Goal: Task Accomplishment & Management: Manage account settings

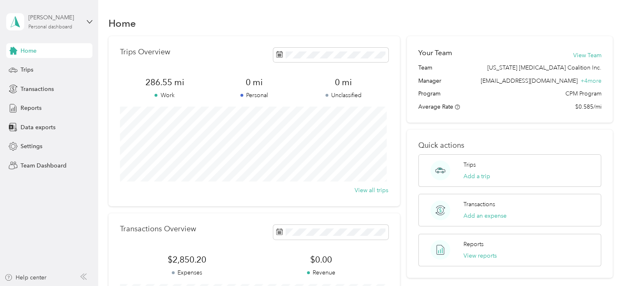
click at [54, 17] on div "[PERSON_NAME]" at bounding box center [53, 17] width 51 height 9
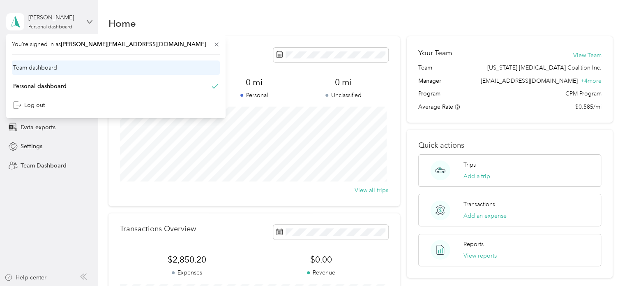
click at [58, 72] on div "Team dashboard" at bounding box center [116, 67] width 208 height 14
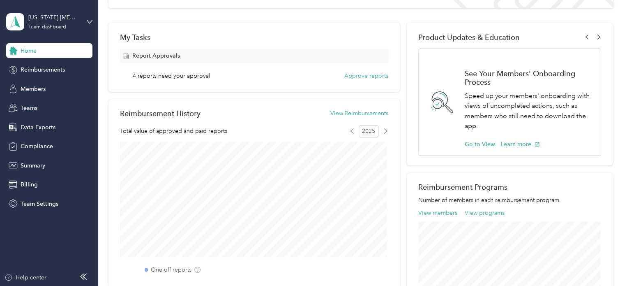
scroll to position [123, 0]
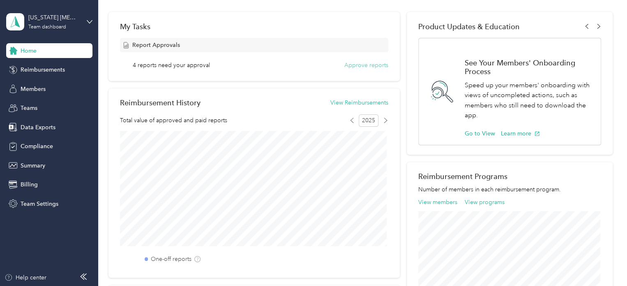
click at [367, 65] on button "Approve reports" at bounding box center [367, 65] width 44 height 9
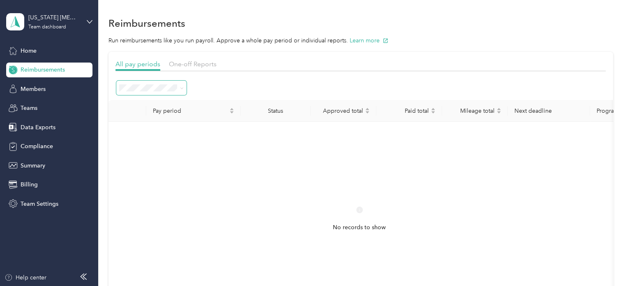
click at [180, 85] on span at bounding box center [182, 87] width 4 height 7
click at [181, 88] on icon at bounding box center [181, 88] width 2 height 2
click at [147, 159] on span "Approved" at bounding box center [135, 160] width 27 height 7
click at [181, 88] on icon at bounding box center [181, 88] width 2 height 2
click at [146, 145] on span "Needs approval" at bounding box center [143, 146] width 42 height 7
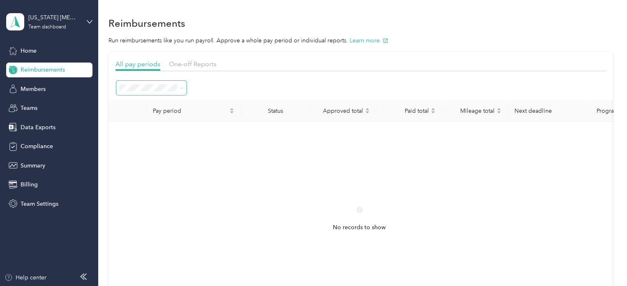
click at [257, 187] on div "No records to show" at bounding box center [359, 226] width 489 height 196
click at [36, 52] on span "Home" at bounding box center [29, 50] width 16 height 9
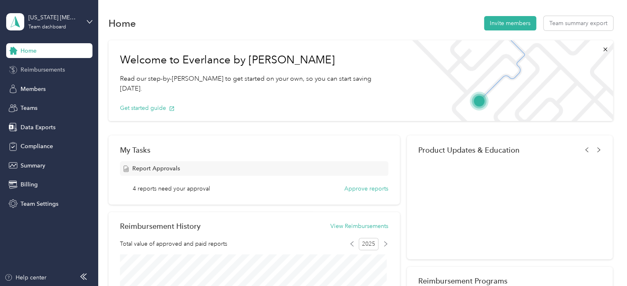
click at [58, 69] on span "Reimbursements" at bounding box center [43, 69] width 44 height 9
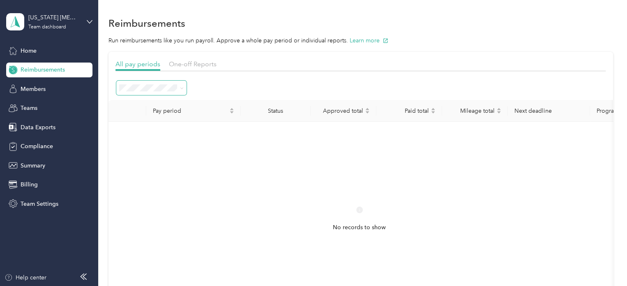
click at [184, 86] on span at bounding box center [151, 88] width 70 height 14
click at [181, 88] on icon at bounding box center [182, 88] width 4 height 4
click at [156, 176] on div "Needs payment" at bounding box center [151, 175] width 59 height 9
click at [25, 48] on span "Home" at bounding box center [29, 50] width 16 height 9
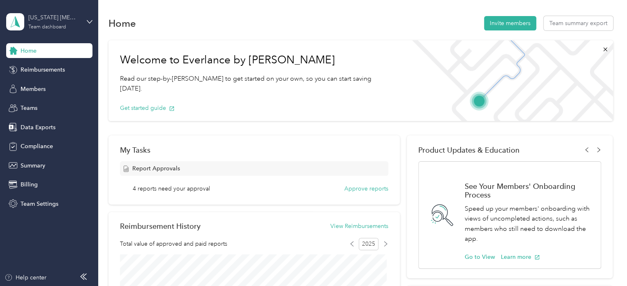
click at [53, 25] on div "Team dashboard" at bounding box center [47, 27] width 38 height 5
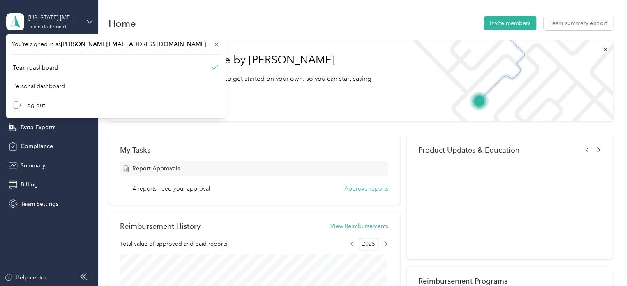
click at [176, 21] on div "Home Invite members Team summary export" at bounding box center [361, 22] width 505 height 17
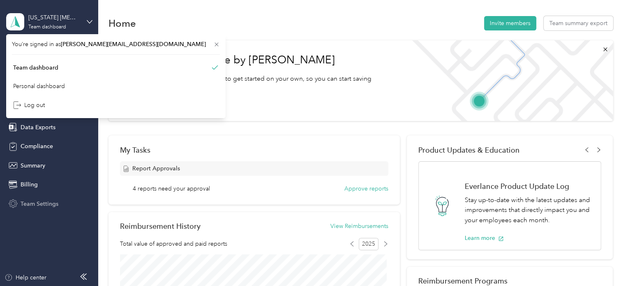
click at [35, 204] on span "Team Settings" at bounding box center [40, 203] width 38 height 9
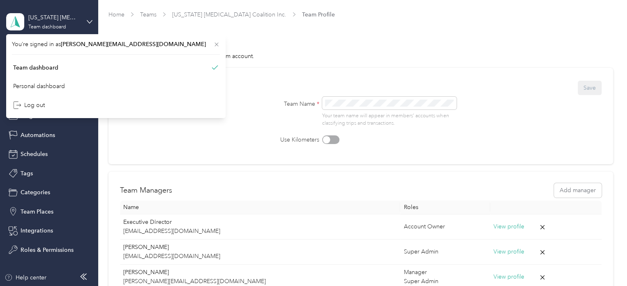
click at [215, 44] on icon at bounding box center [217, 45] width 4 height 4
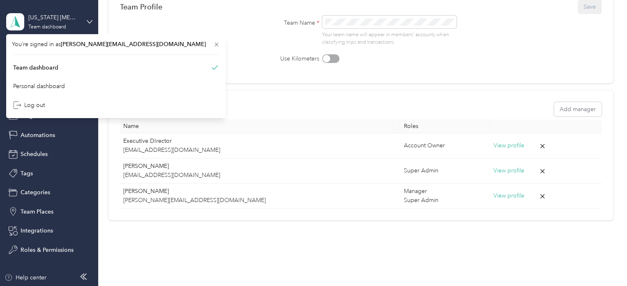
scroll to position [82, 0]
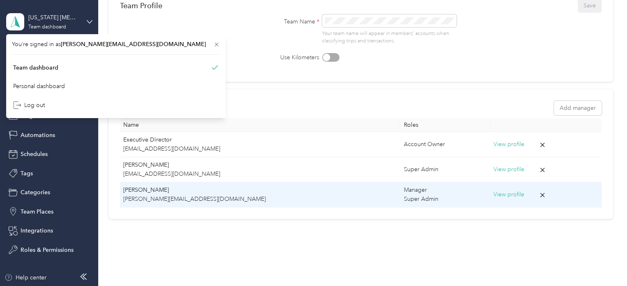
click at [494, 196] on button "View profile" at bounding box center [509, 194] width 31 height 9
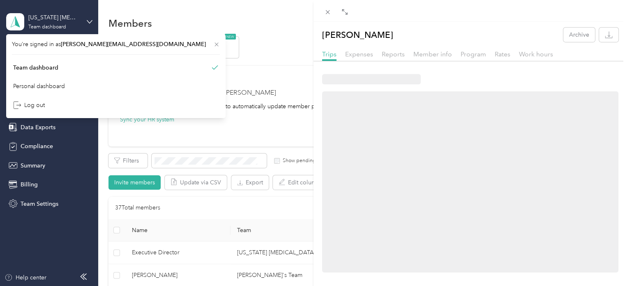
click at [215, 45] on icon at bounding box center [217, 45] width 4 height 4
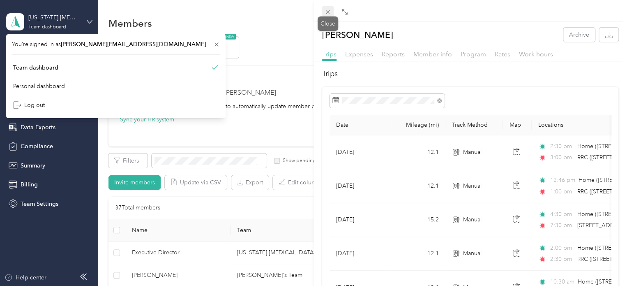
click at [329, 10] on icon at bounding box center [327, 12] width 7 height 7
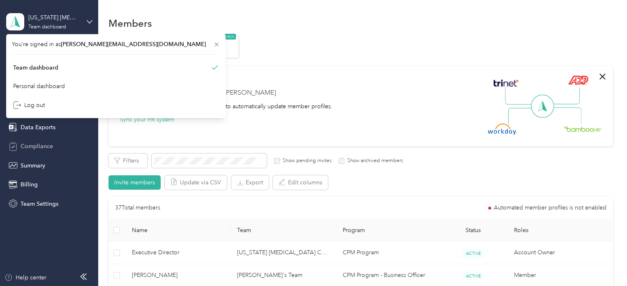
drag, startPoint x: 75, startPoint y: 141, endPoint x: 68, endPoint y: 144, distance: 7.4
click at [75, 141] on div "Compliance" at bounding box center [49, 146] width 86 height 15
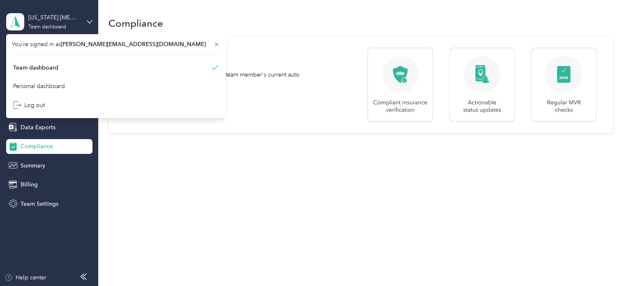
click at [47, 236] on aside "[US_STATE] [MEDICAL_DATA] Coalition Inc. Team dashboard Home Reimbursements Mem…" at bounding box center [49, 143] width 98 height 286
click at [215, 43] on icon at bounding box center [217, 45] width 4 height 4
drag, startPoint x: 112, startPoint y: 43, endPoint x: 101, endPoint y: 50, distance: 13.1
click at [213, 43] on icon at bounding box center [216, 44] width 7 height 7
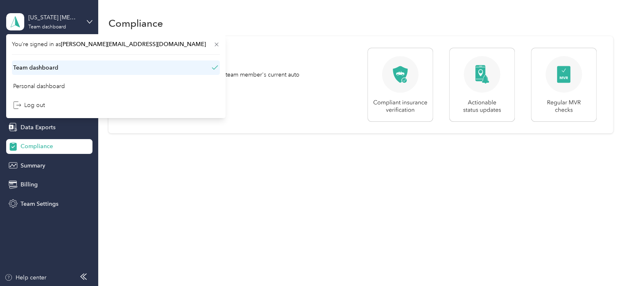
click at [51, 66] on div "Team dashboard" at bounding box center [35, 67] width 45 height 9
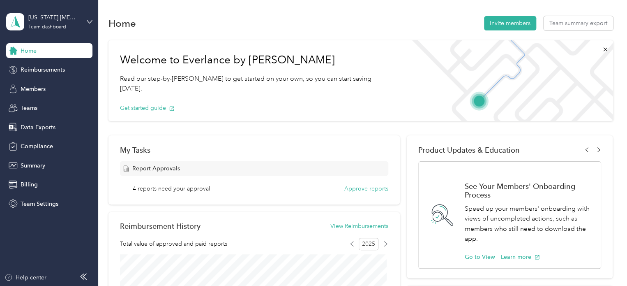
click at [40, 51] on div "Home" at bounding box center [49, 50] width 86 height 15
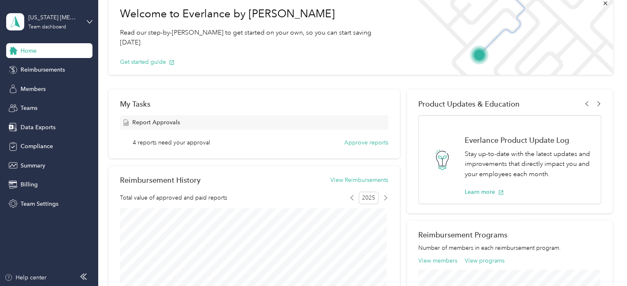
scroll to position [41, 0]
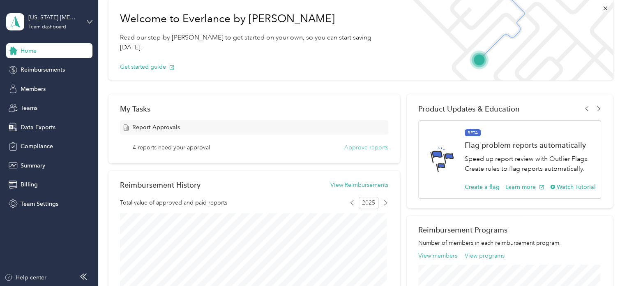
click at [375, 148] on button "Approve reports" at bounding box center [367, 147] width 44 height 9
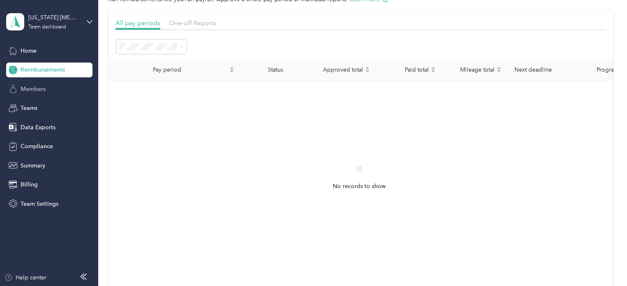
click at [34, 86] on span "Members" at bounding box center [33, 89] width 25 height 9
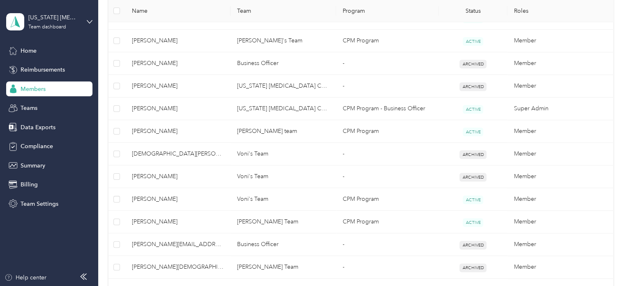
scroll to position [493, 0]
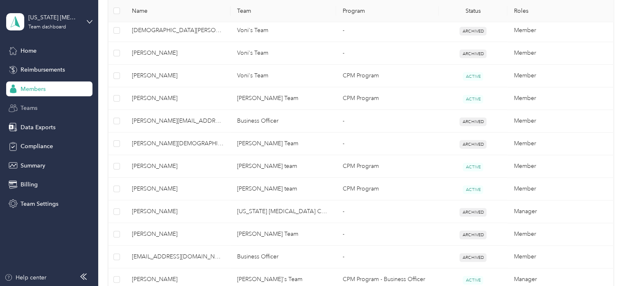
click at [30, 108] on span "Teams" at bounding box center [29, 108] width 17 height 9
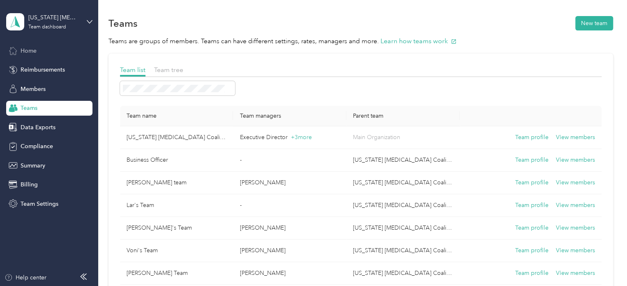
click at [26, 52] on span "Home" at bounding box center [29, 50] width 16 height 9
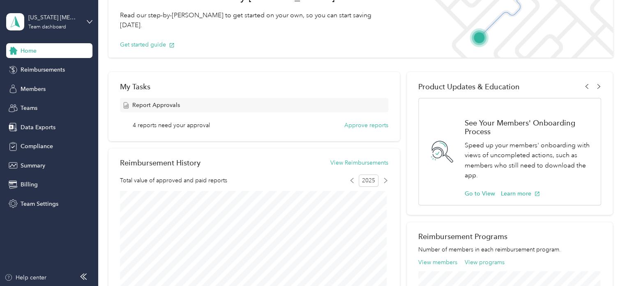
scroll to position [82, 0]
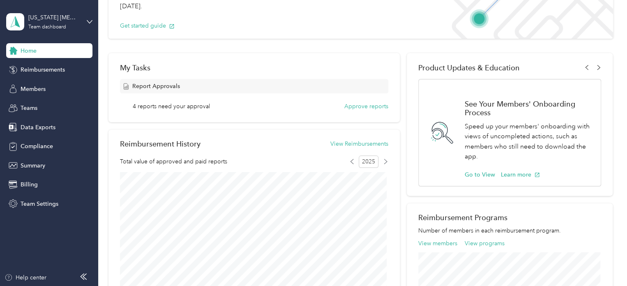
click at [124, 65] on div "My Tasks" at bounding box center [254, 67] width 268 height 9
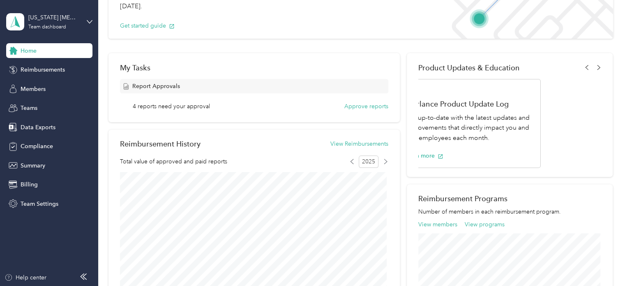
drag, startPoint x: 133, startPoint y: 67, endPoint x: 133, endPoint y: 74, distance: 7.0
click at [133, 67] on div "My Tasks" at bounding box center [254, 67] width 268 height 9
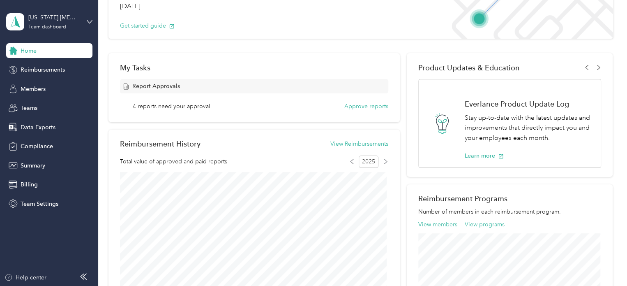
click at [134, 90] on div "Report Approvals" at bounding box center [254, 86] width 268 height 14
click at [140, 85] on span "Report Approvals" at bounding box center [156, 86] width 48 height 9
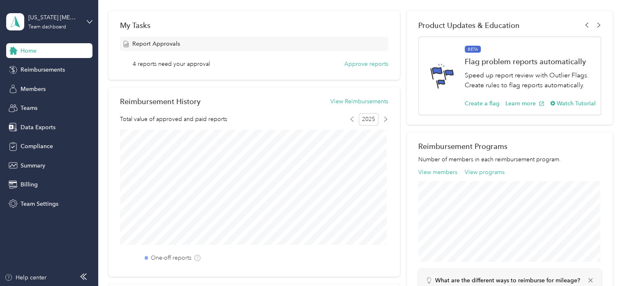
scroll to position [0, 0]
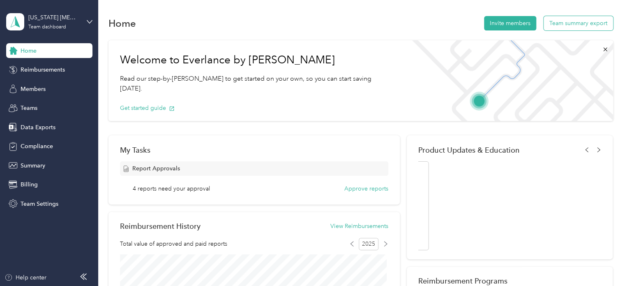
click at [561, 25] on button "Team summary export" at bounding box center [578, 23] width 69 height 14
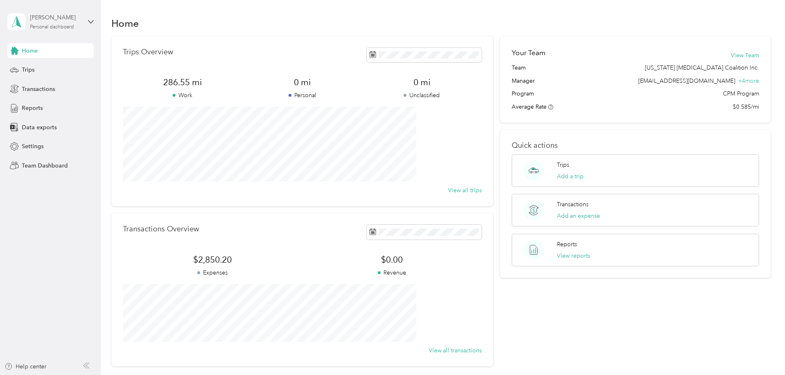
click at [61, 20] on div "[PERSON_NAME]" at bounding box center [55, 17] width 51 height 9
click at [45, 69] on div "Team dashboard" at bounding box center [37, 67] width 44 height 9
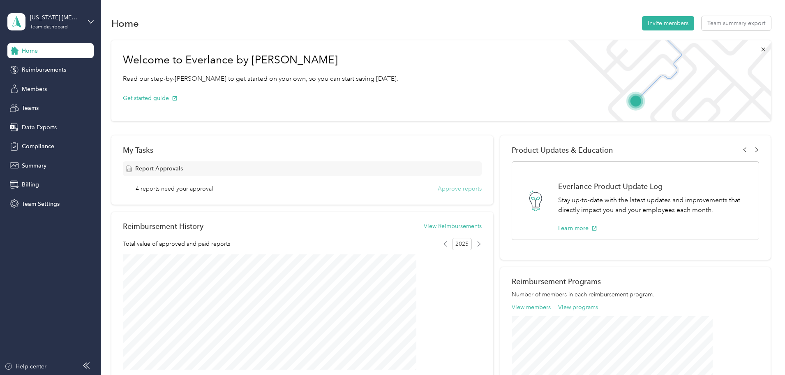
click at [462, 190] on button "Approve reports" at bounding box center [460, 188] width 44 height 9
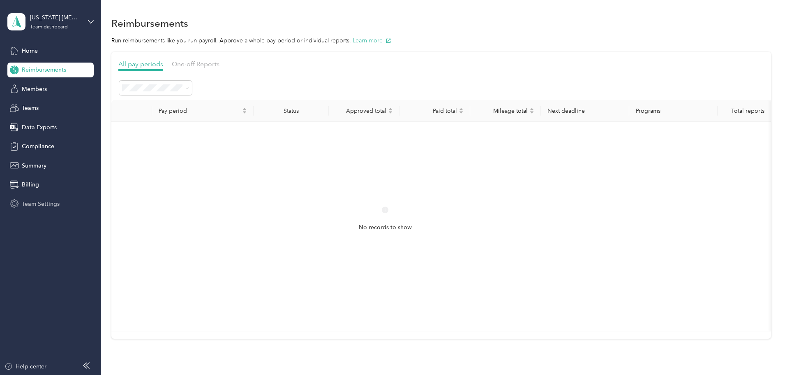
click at [32, 200] on span "Team Settings" at bounding box center [41, 203] width 38 height 9
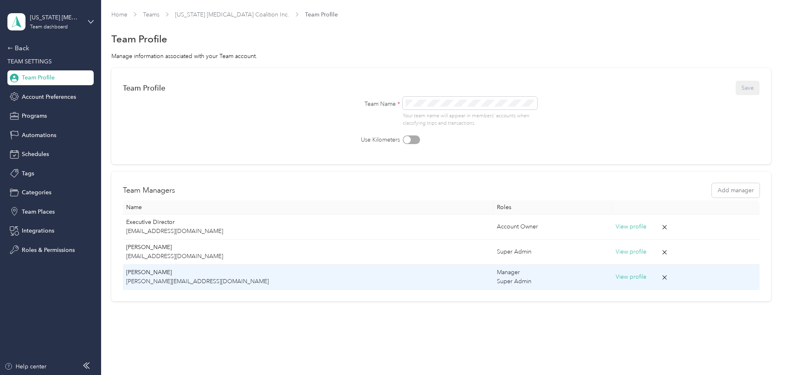
click at [213, 280] on p "[PERSON_NAME][EMAIL_ADDRESS][DOMAIN_NAME]" at bounding box center [308, 281] width 364 height 9
click at [616, 278] on button "View profile" at bounding box center [631, 276] width 31 height 9
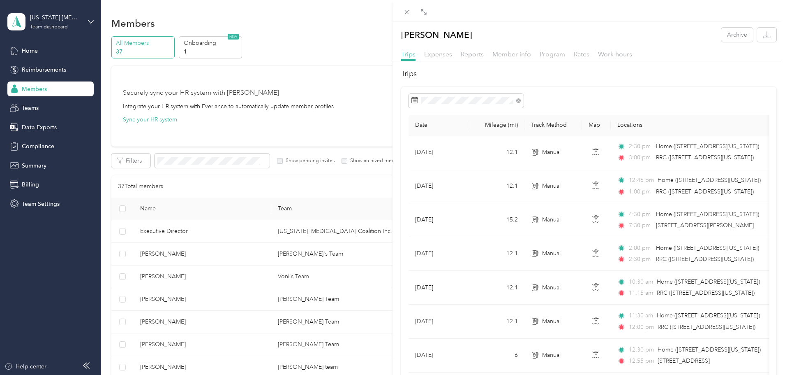
click at [138, 134] on div "Trish Hurley Archive Trips Expenses Reports Member info Program Rates Work hour…" at bounding box center [392, 187] width 785 height 375
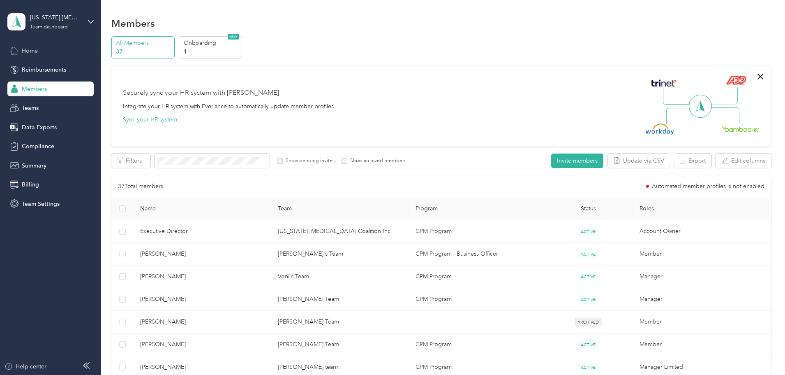
click at [28, 48] on span "Home" at bounding box center [30, 50] width 16 height 9
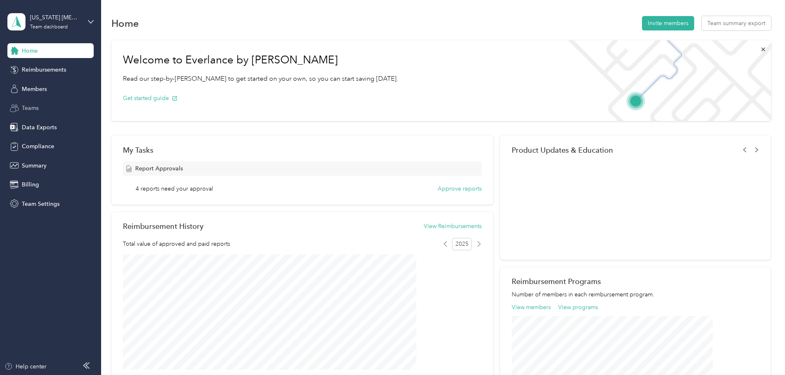
click at [36, 107] on span "Teams" at bounding box center [30, 108] width 17 height 9
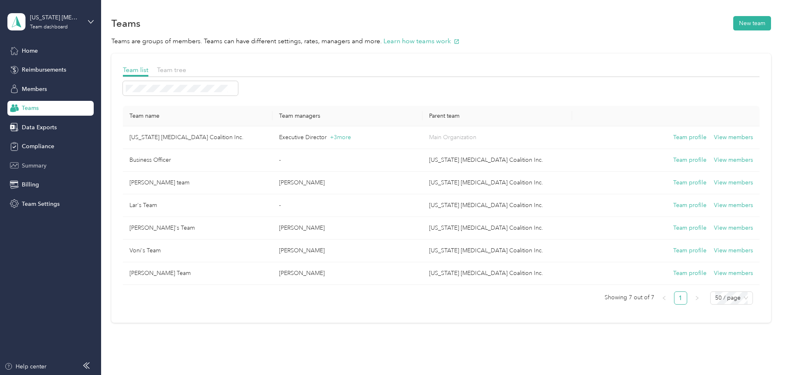
click at [35, 165] on span "Summary" at bounding box center [34, 165] width 25 height 9
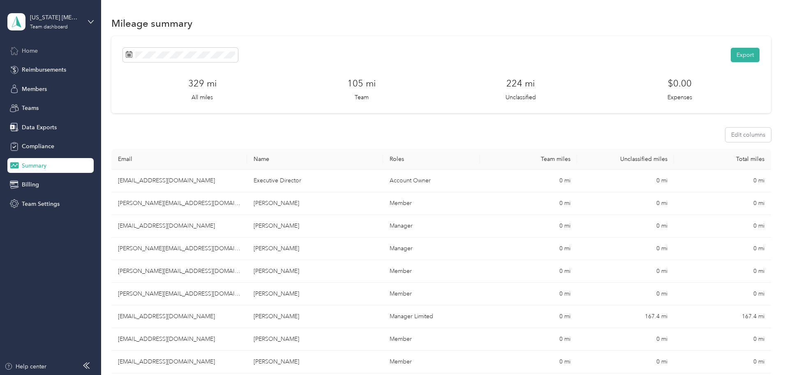
click at [33, 50] on span "Home" at bounding box center [30, 50] width 16 height 9
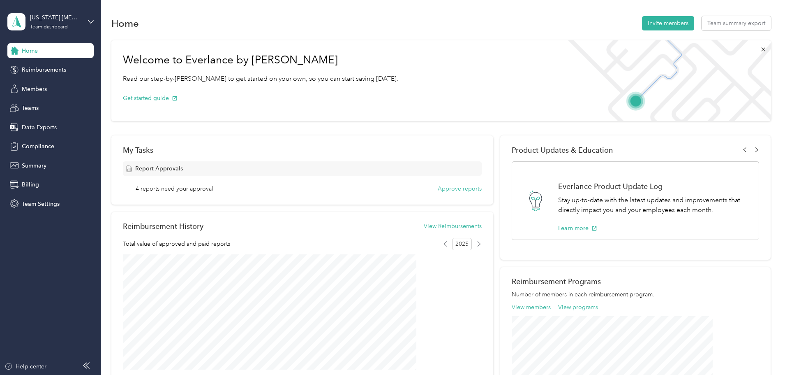
scroll to position [41, 0]
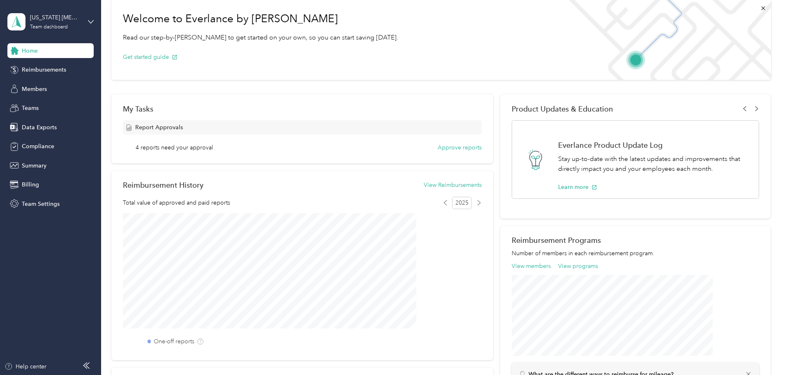
click at [192, 107] on div "My Tasks" at bounding box center [302, 108] width 359 height 9
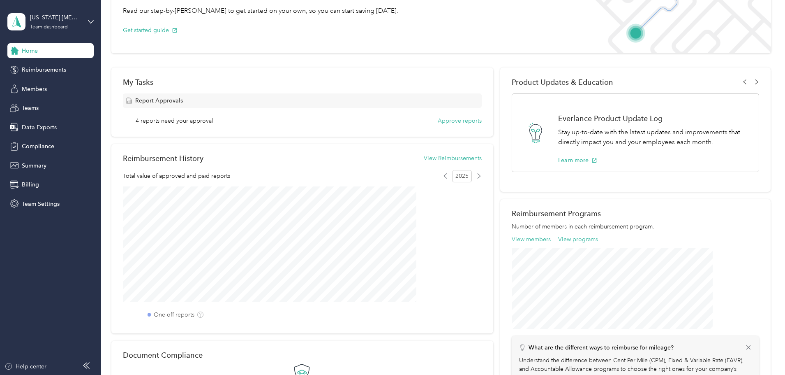
scroll to position [82, 0]
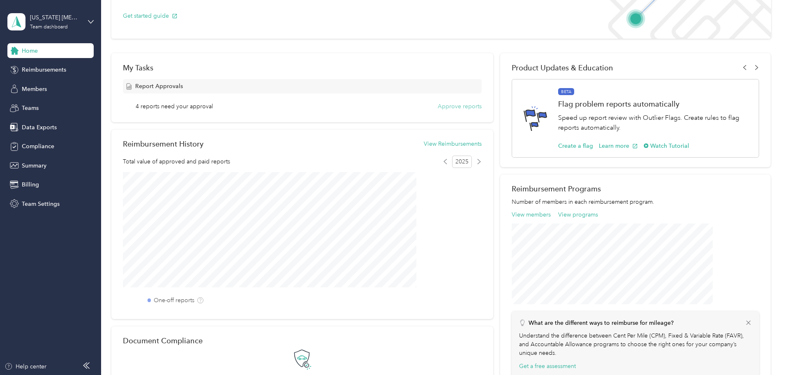
click at [456, 107] on button "Approve reports" at bounding box center [460, 106] width 44 height 9
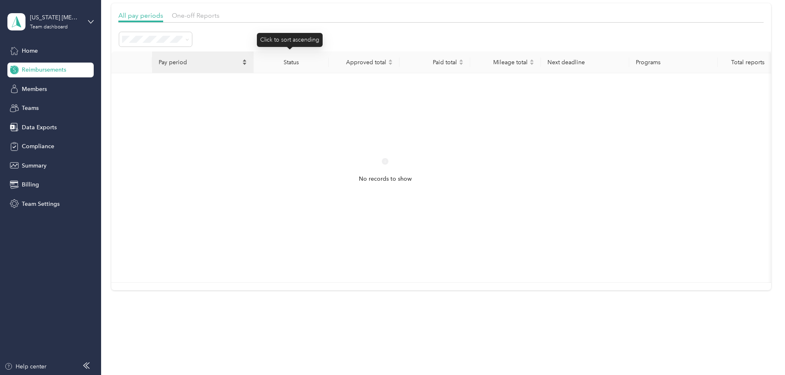
click at [247, 61] on icon "caret-down" at bounding box center [244, 63] width 5 height 5
click at [247, 58] on icon "caret-up" at bounding box center [244, 60] width 5 height 5
click at [322, 59] on div "Status" at bounding box center [291, 62] width 62 height 7
click at [658, 58] on th "Programs" at bounding box center [673, 62] width 88 height 22
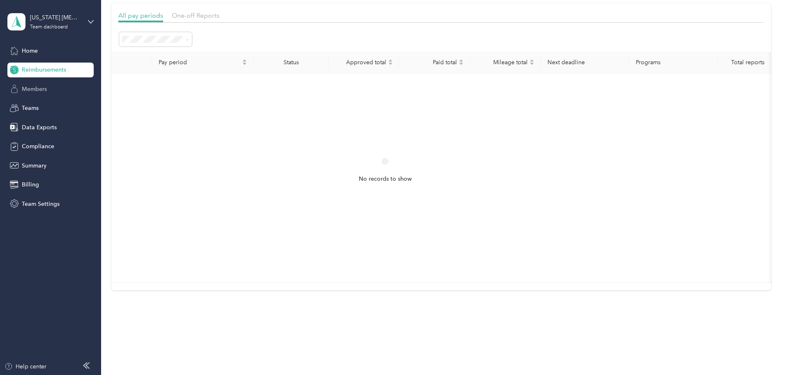
click at [37, 90] on span "Members" at bounding box center [34, 89] width 25 height 9
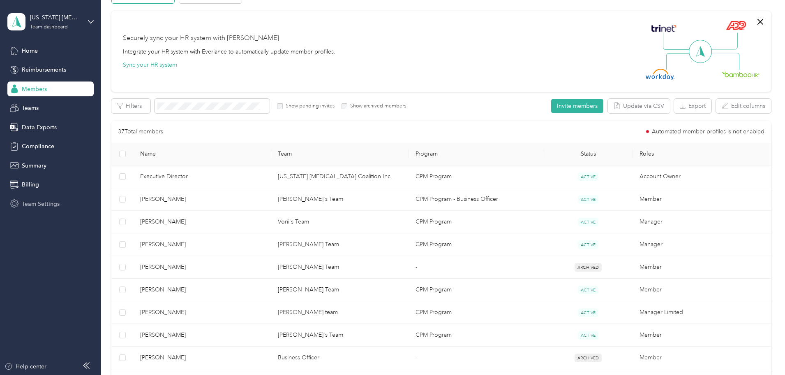
click at [41, 201] on span "Team Settings" at bounding box center [41, 203] width 38 height 9
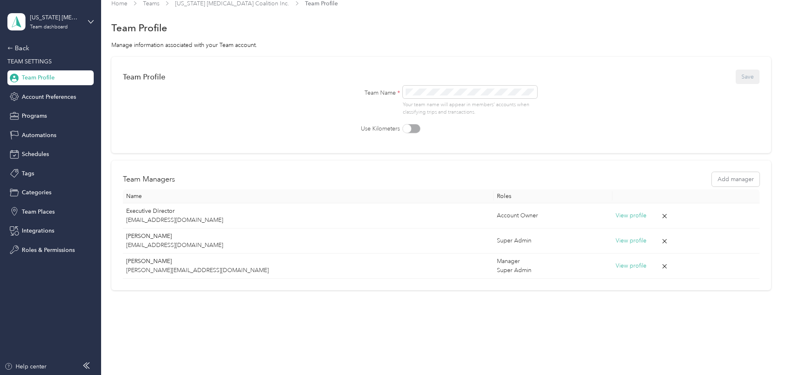
scroll to position [11, 0]
click at [48, 248] on span "Roles & Permissions" at bounding box center [48, 249] width 53 height 9
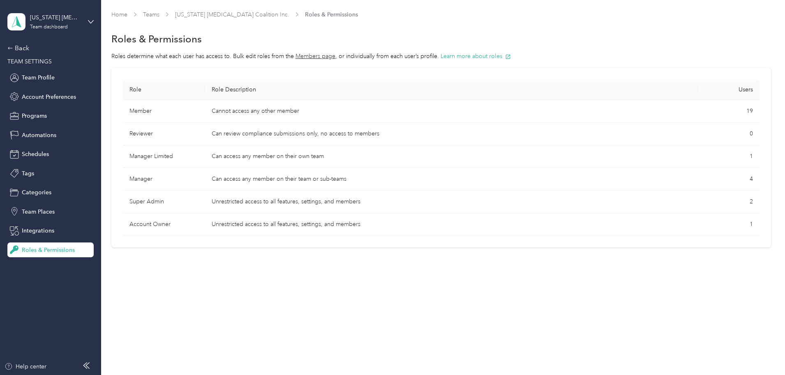
click at [333, 194] on td "Unrestricted access to all features, settings, and members" at bounding box center [451, 201] width 493 height 23
click at [57, 96] on span "Account Preferences" at bounding box center [49, 97] width 54 height 9
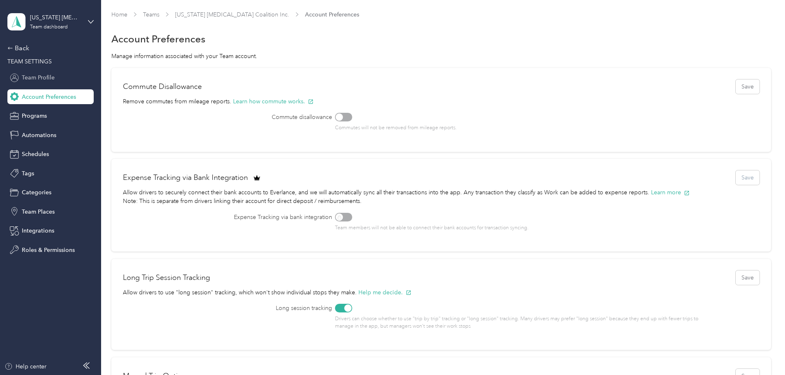
click at [30, 74] on span "Team Profile" at bounding box center [38, 77] width 33 height 9
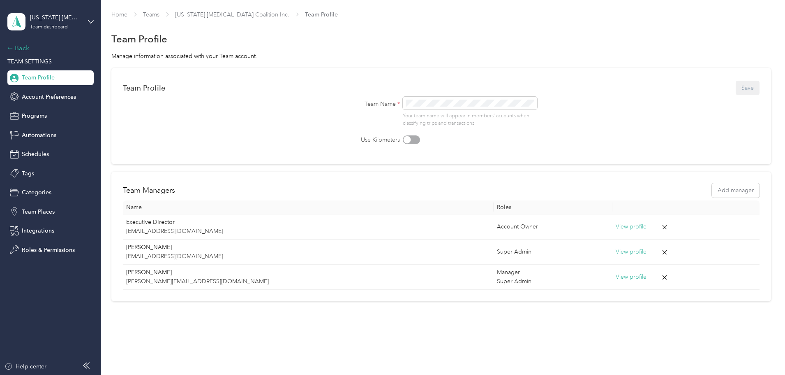
click at [23, 49] on div "Back" at bounding box center [48, 48] width 82 height 10
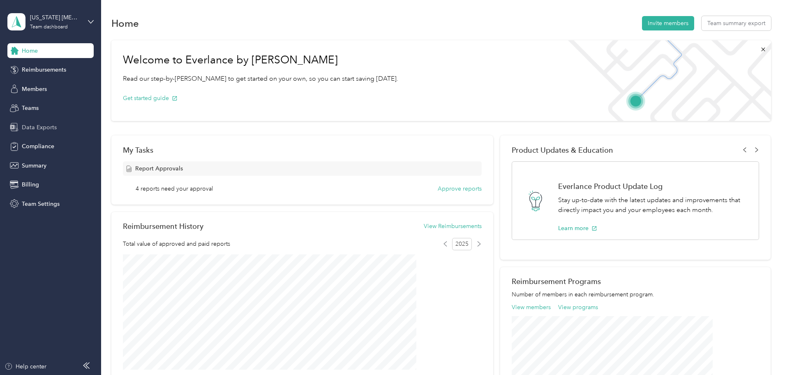
click at [36, 128] on span "Data Exports" at bounding box center [39, 127] width 35 height 9
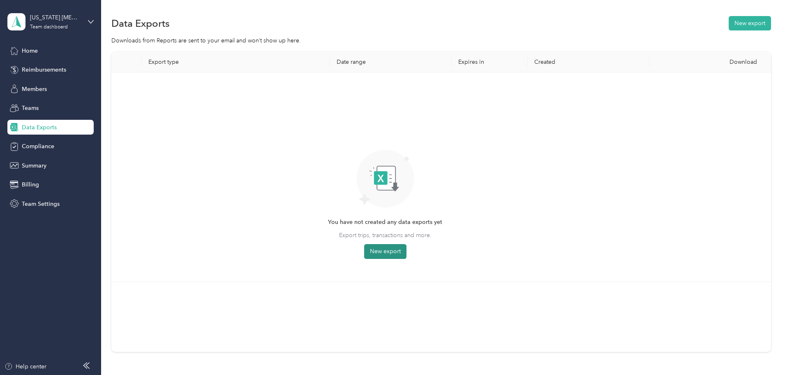
click at [407, 247] on button "New export" at bounding box center [385, 251] width 42 height 15
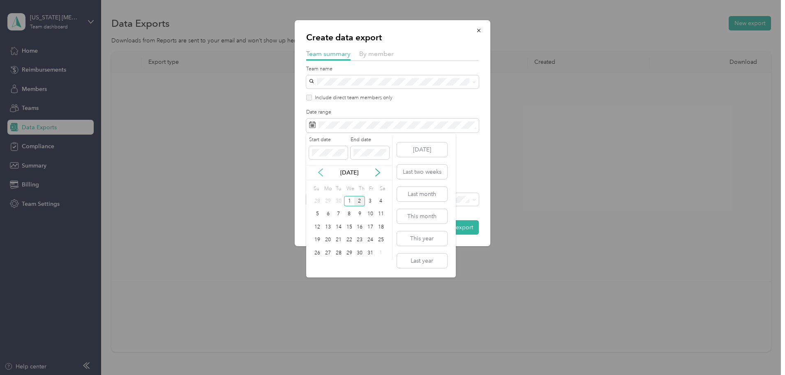
click at [323, 173] on icon at bounding box center [321, 172] width 8 height 8
click at [325, 200] on div "1" at bounding box center [328, 201] width 11 height 10
click at [338, 254] on div "30" at bounding box center [338, 252] width 11 height 10
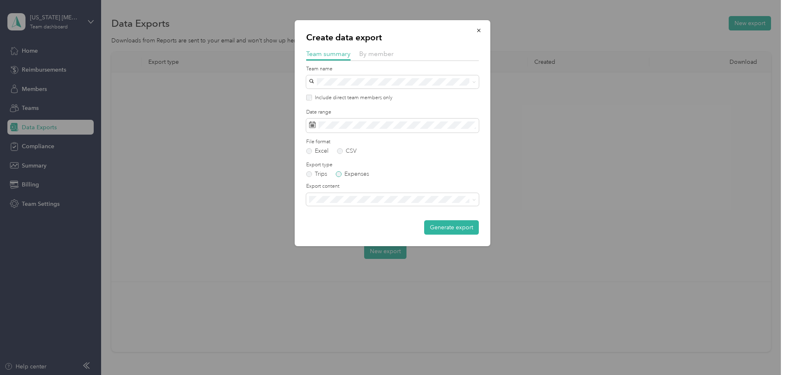
click at [340, 173] on label "Expenses" at bounding box center [352, 174] width 33 height 6
click at [450, 228] on button "Generate export" at bounding box center [451, 227] width 55 height 14
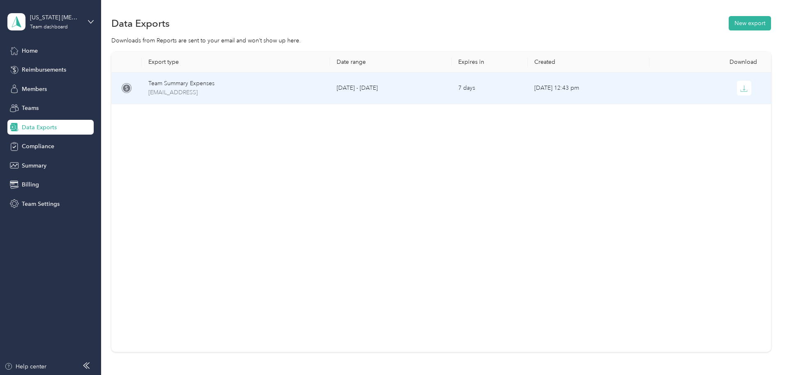
click at [324, 85] on div "Team Summary Expenses" at bounding box center [235, 83] width 175 height 9
click at [740, 85] on icon "button" at bounding box center [743, 88] width 7 height 7
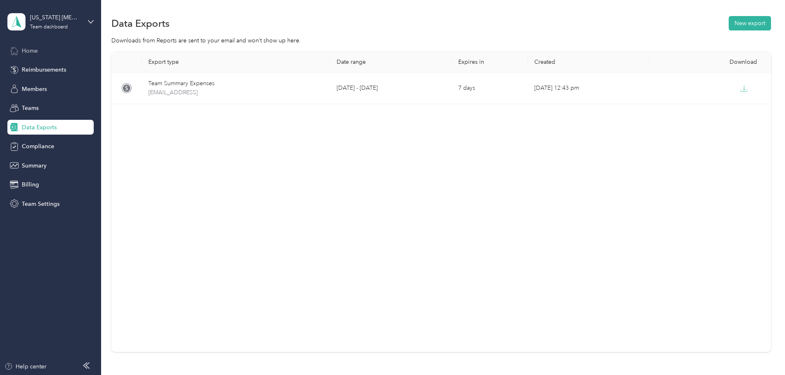
click at [33, 52] on span "Home" at bounding box center [30, 50] width 16 height 9
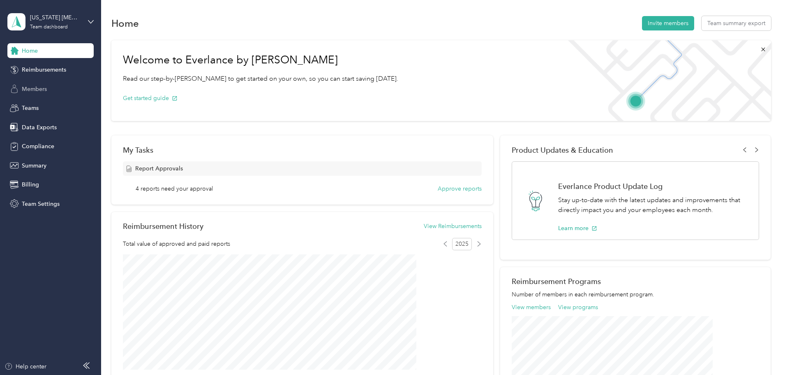
click at [34, 86] on span "Members" at bounding box center [34, 89] width 25 height 9
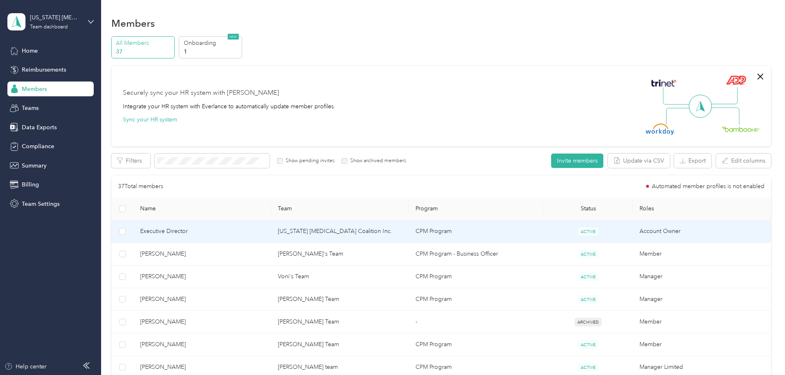
scroll to position [41, 0]
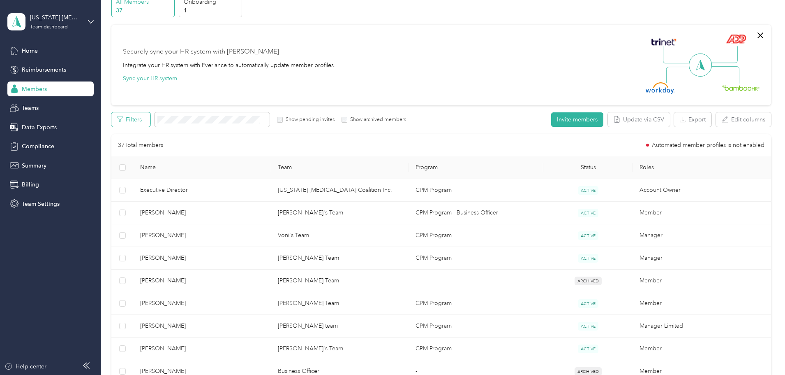
click at [150, 124] on button "Filters" at bounding box center [130, 119] width 39 height 14
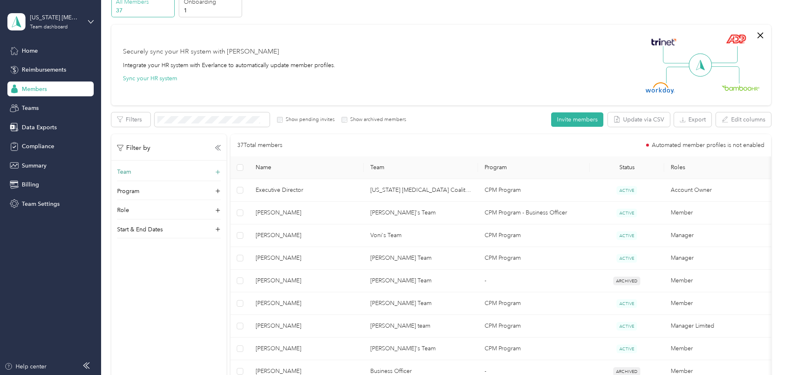
click at [222, 171] on icon at bounding box center [218, 172] width 8 height 8
click at [221, 171] on icon at bounding box center [218, 172] width 6 height 6
click at [222, 187] on icon at bounding box center [218, 191] width 8 height 8
click at [221, 187] on div "Program" at bounding box center [169, 193] width 104 height 13
click at [222, 208] on icon at bounding box center [218, 210] width 8 height 8
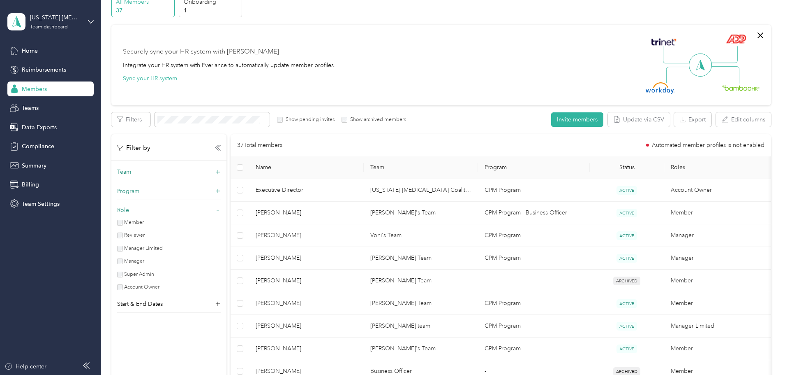
click at [221, 208] on icon at bounding box center [218, 210] width 6 height 6
click at [221, 148] on icon at bounding box center [218, 148] width 6 height 6
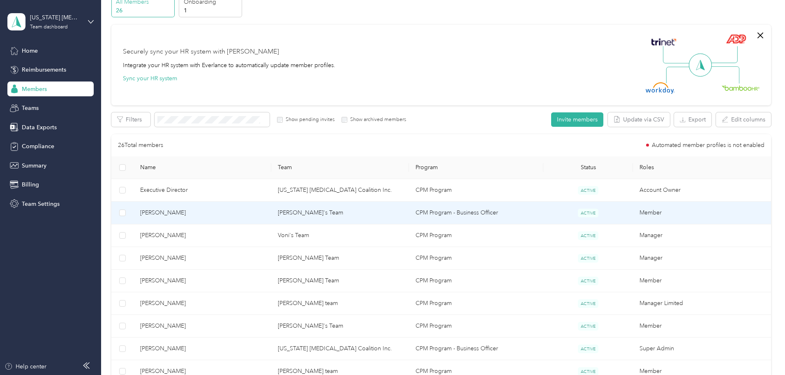
click at [244, 217] on span "[PERSON_NAME]" at bounding box center [202, 212] width 125 height 9
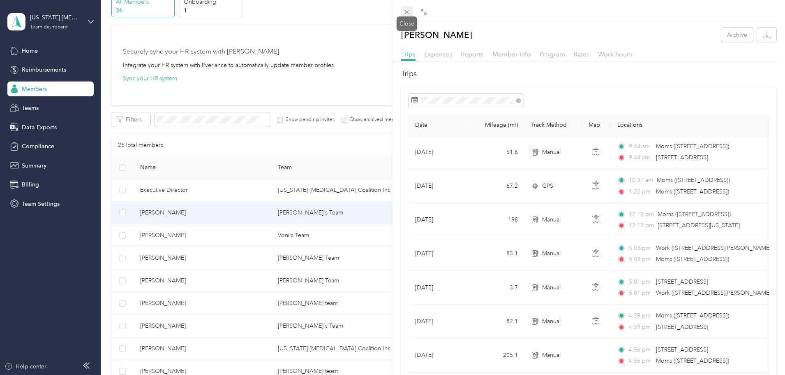
click at [409, 11] on icon at bounding box center [407, 12] width 4 height 4
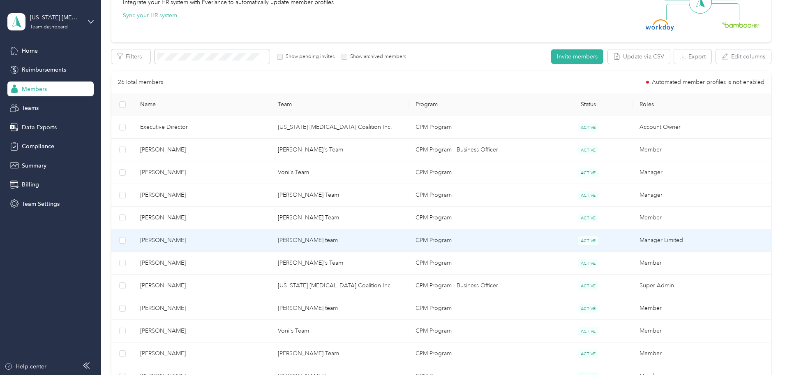
scroll to position [123, 0]
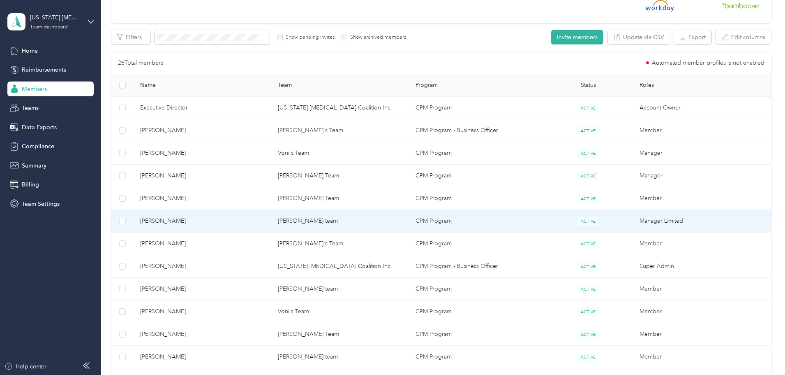
click at [265, 217] on span "[PERSON_NAME]" at bounding box center [202, 220] width 125 height 9
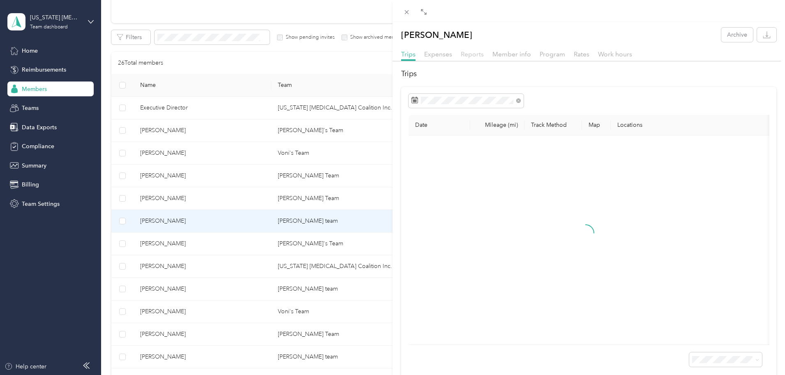
click at [469, 54] on span "Reports" at bounding box center [472, 54] width 23 height 8
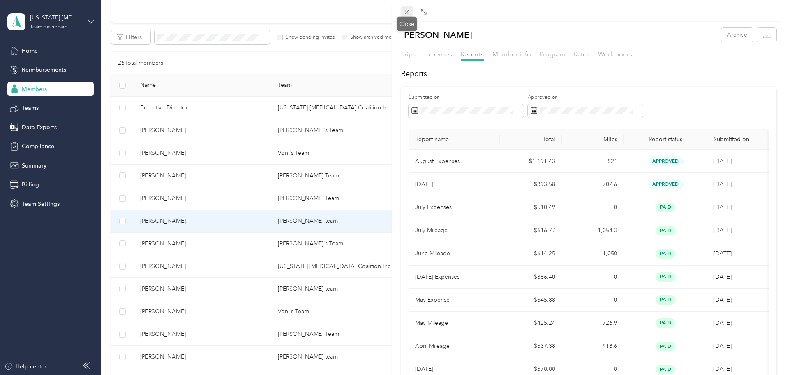
click at [407, 14] on icon at bounding box center [406, 12] width 7 height 7
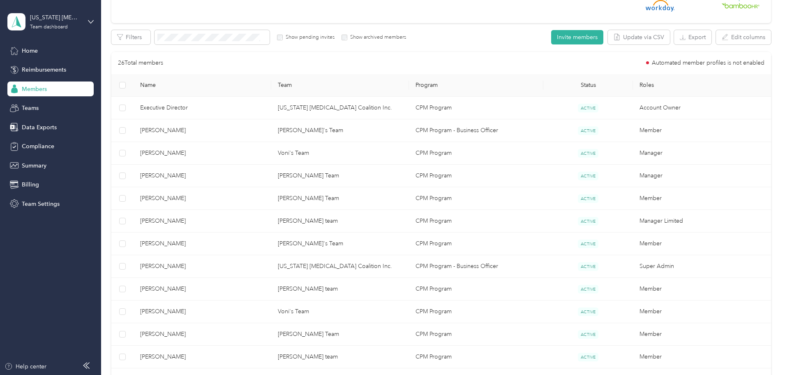
click at [313, 85] on th "Team" at bounding box center [340, 85] width 138 height 23
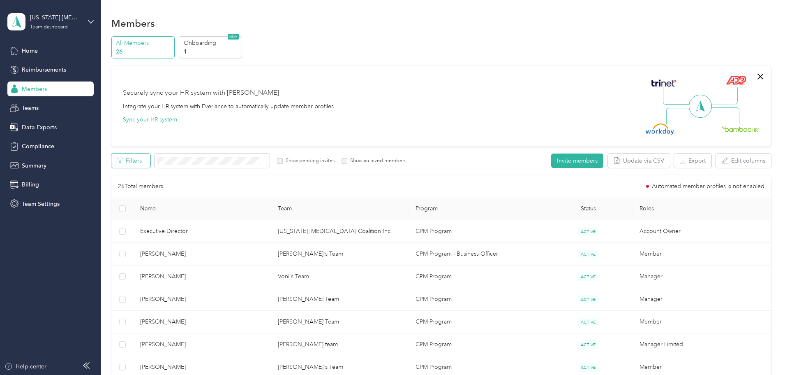
click at [150, 157] on button "Filters" at bounding box center [130, 160] width 39 height 14
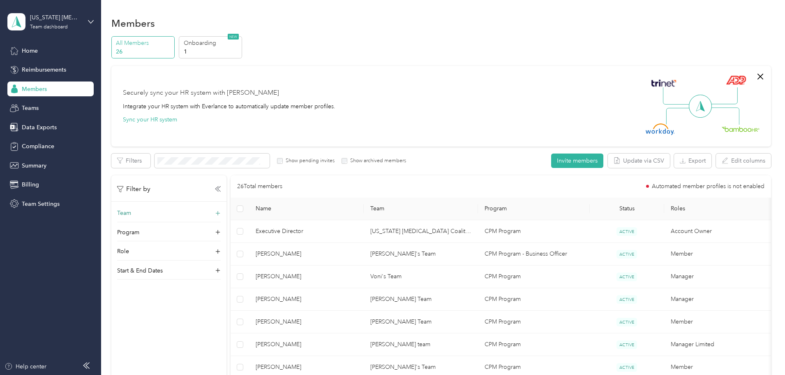
click at [222, 212] on icon at bounding box center [218, 213] width 8 height 8
click at [197, 306] on div "Charlton Roberson's team Charlton Roberson" at bounding box center [224, 306] width 92 height 19
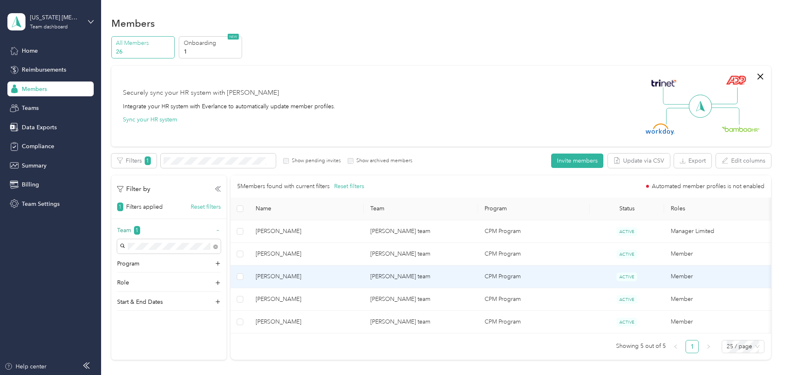
click at [337, 275] on span "[PERSON_NAME]" at bounding box center [307, 276] width 102 height 9
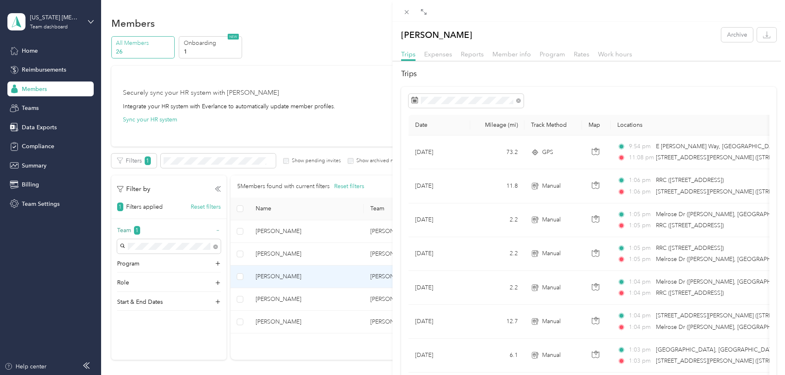
click at [328, 302] on div "Shaymarie Echevarria Archive Trips Expenses Reports Member info Program Rates W…" at bounding box center [392, 187] width 785 height 375
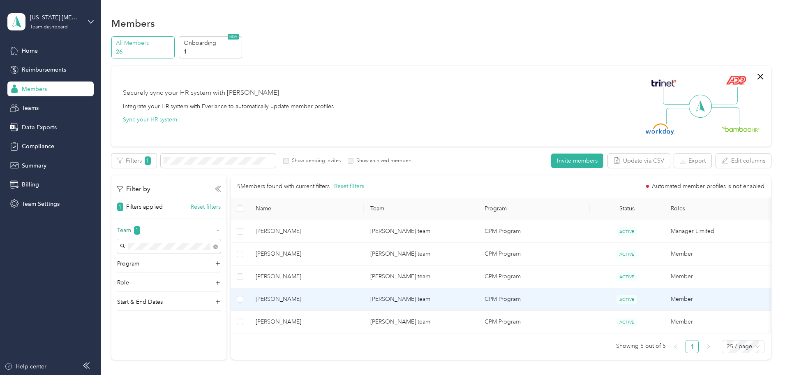
click at [328, 298] on span "[PERSON_NAME]" at bounding box center [307, 298] width 102 height 9
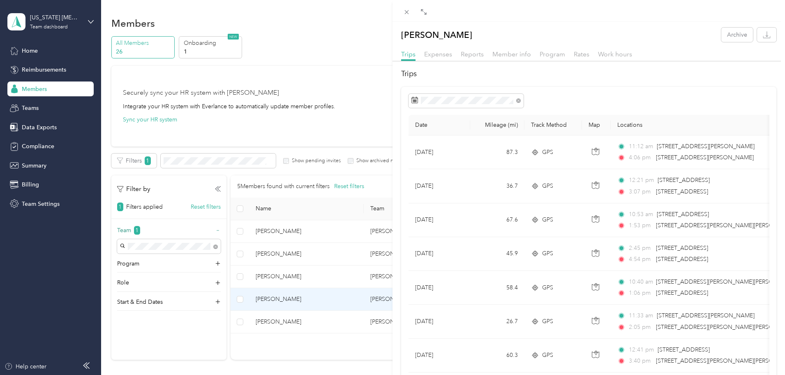
click at [471, 52] on span "Reports" at bounding box center [472, 54] width 23 height 8
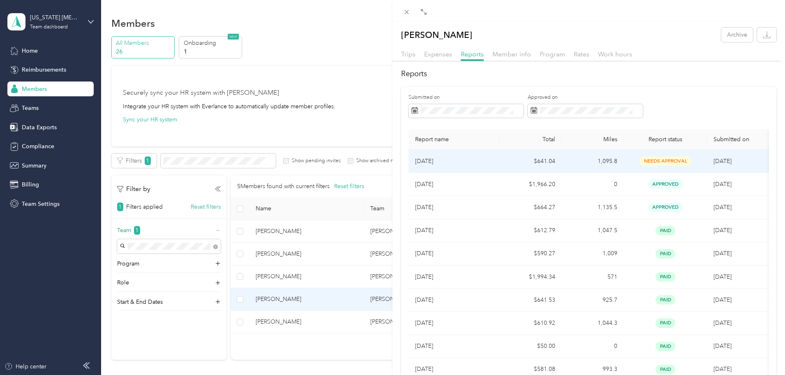
click at [475, 154] on td "Sep 2025" at bounding box center [454, 161] width 91 height 23
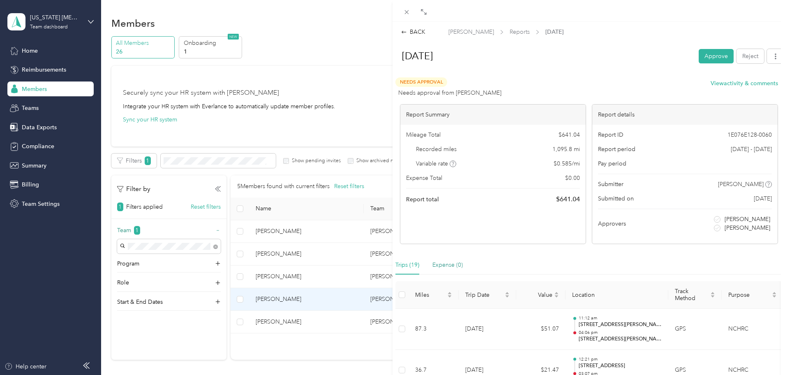
click at [447, 265] on div "Expense (0)" at bounding box center [447, 264] width 30 height 9
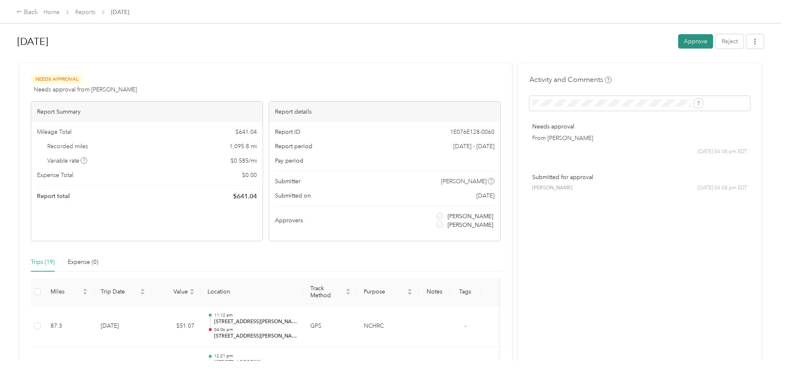
click at [678, 43] on button "Approve" at bounding box center [695, 41] width 35 height 14
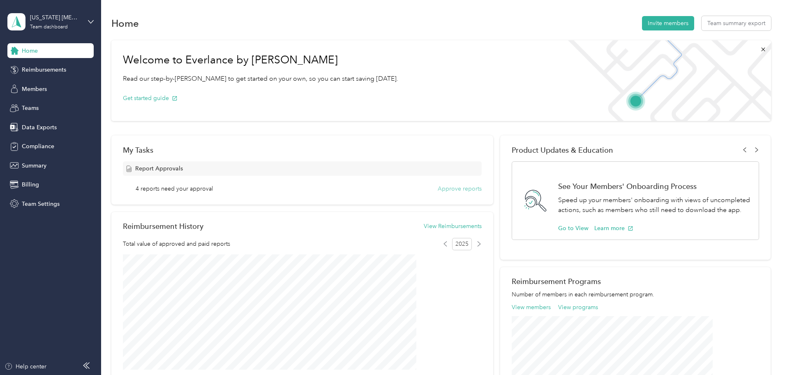
click at [442, 190] on button "Approve reports" at bounding box center [460, 188] width 44 height 9
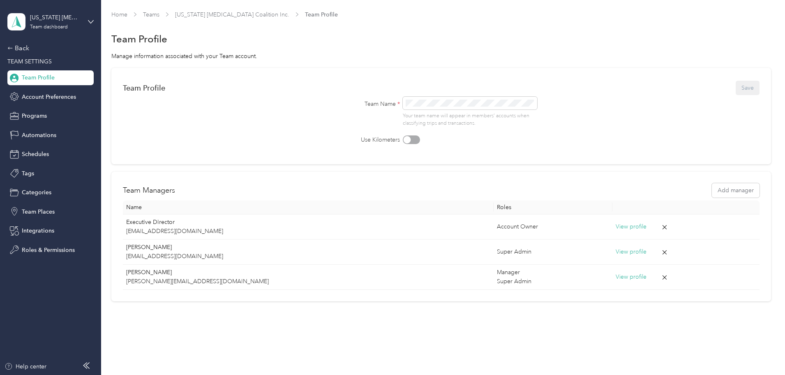
click at [39, 77] on span "Team Profile" at bounding box center [38, 77] width 33 height 9
click at [37, 117] on span "Programs" at bounding box center [34, 115] width 25 height 9
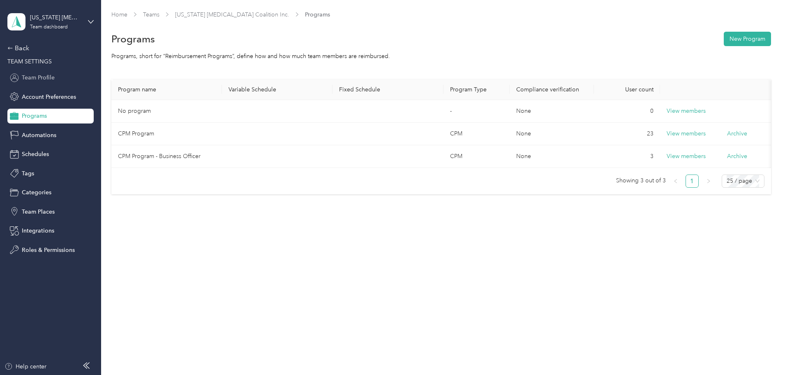
click at [41, 76] on span "Team Profile" at bounding box center [38, 77] width 33 height 9
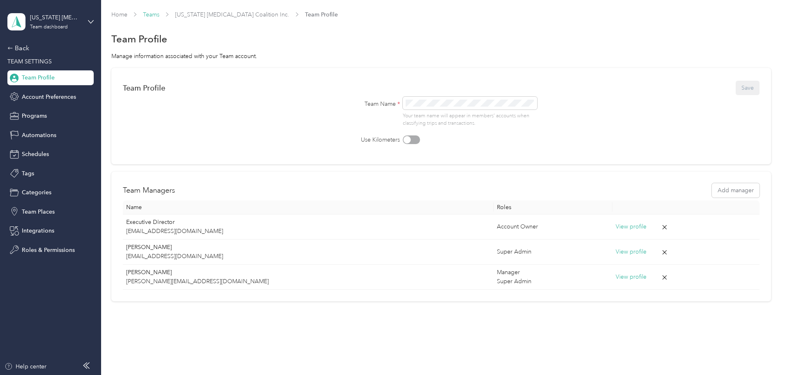
click at [160, 14] on link "Teams" at bounding box center [151, 14] width 16 height 7
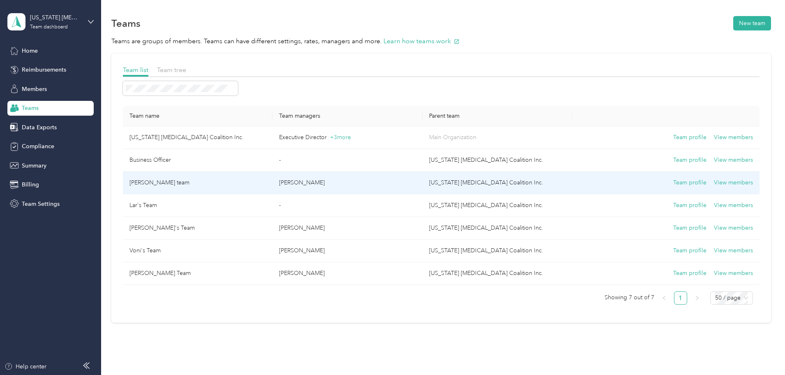
click at [257, 185] on td "[PERSON_NAME] team" at bounding box center [198, 182] width 150 height 23
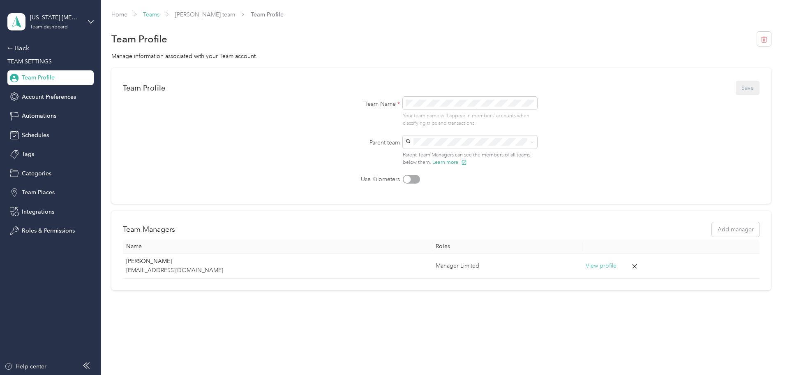
click at [160, 14] on link "Teams" at bounding box center [151, 14] width 16 height 7
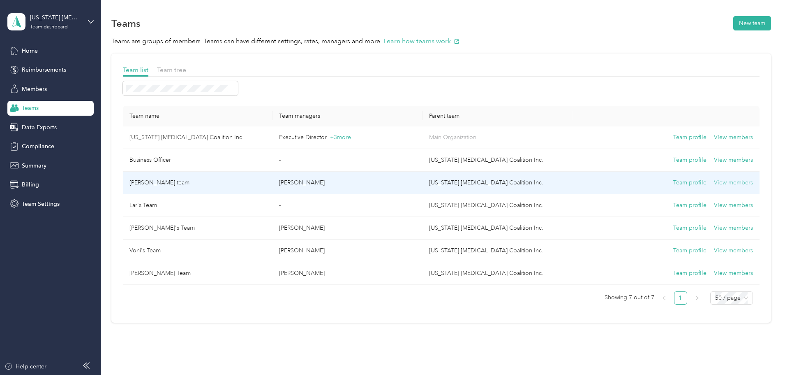
click at [714, 179] on button "View members" at bounding box center [733, 182] width 39 height 9
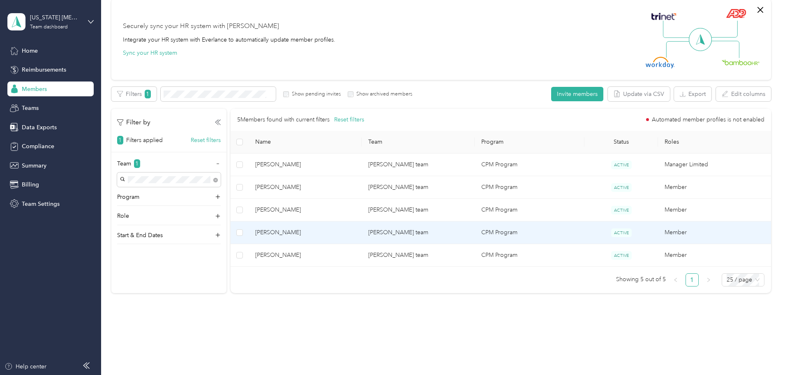
scroll to position [77, 0]
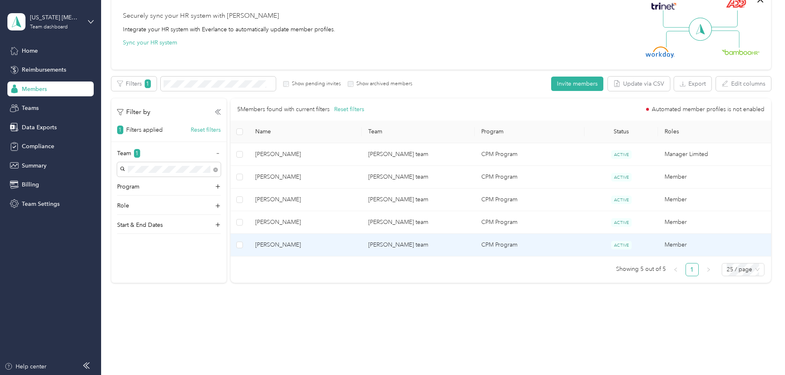
click at [346, 246] on span "John Higgins" at bounding box center [305, 244] width 100 height 9
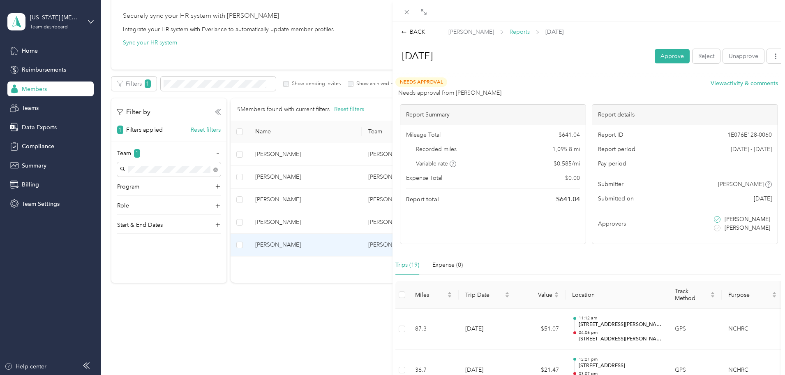
click at [510, 33] on span "Reports" at bounding box center [520, 32] width 20 height 9
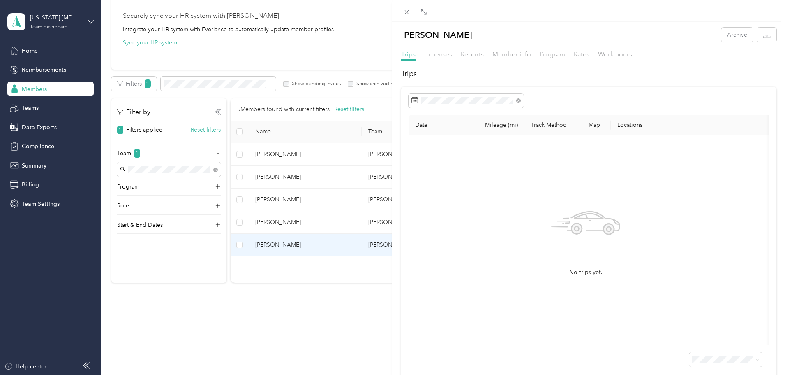
click at [440, 56] on span "Expenses" at bounding box center [438, 54] width 28 height 8
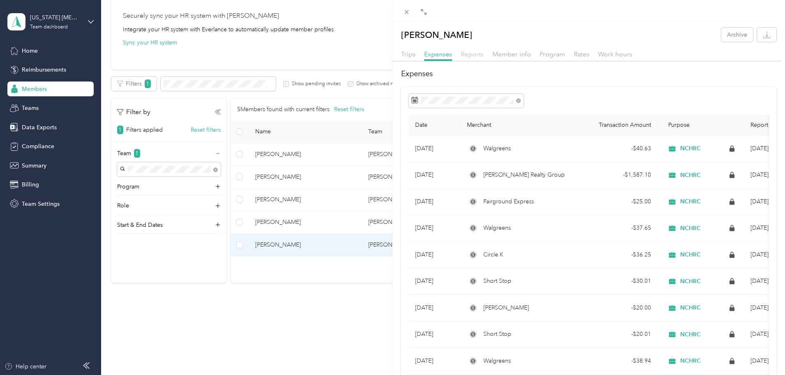
click at [467, 56] on span "Reports" at bounding box center [472, 54] width 23 height 8
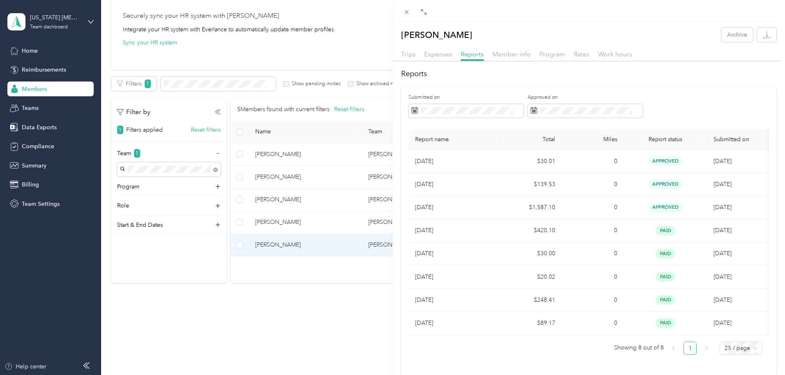
click at [17, 47] on div "John Higgins Archive Trips Expenses Reports Member info Program Rates Work hour…" at bounding box center [392, 187] width 785 height 375
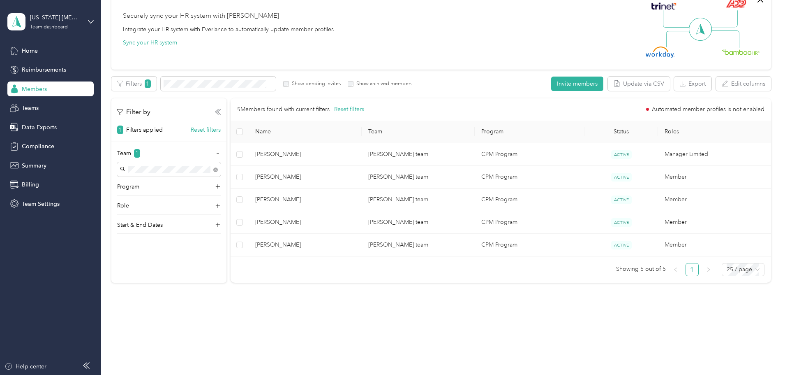
click at [26, 49] on div at bounding box center [392, 187] width 785 height 375
click at [31, 49] on span "Home" at bounding box center [30, 50] width 16 height 9
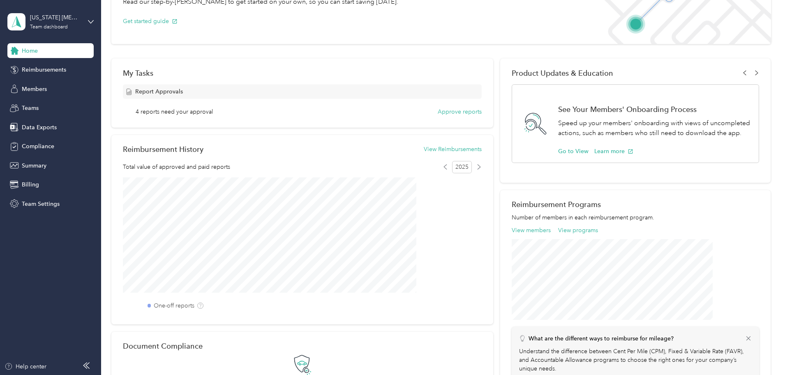
click at [183, 91] on span "Report Approvals" at bounding box center [159, 91] width 48 height 9
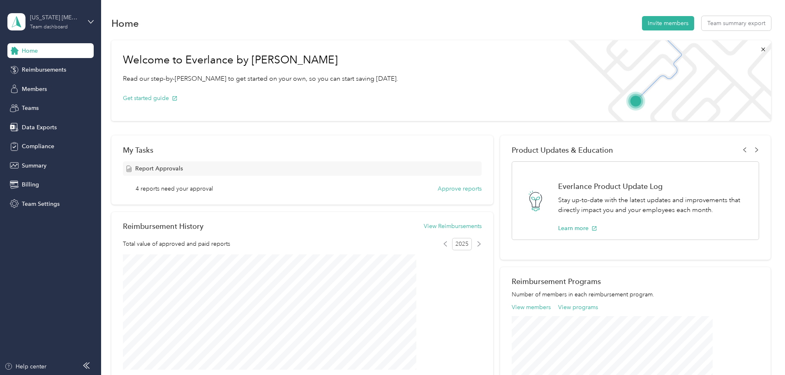
click at [58, 28] on div "Team dashboard" at bounding box center [49, 27] width 38 height 5
click at [57, 87] on div "Personal dashboard" at bounding box center [41, 84] width 52 height 9
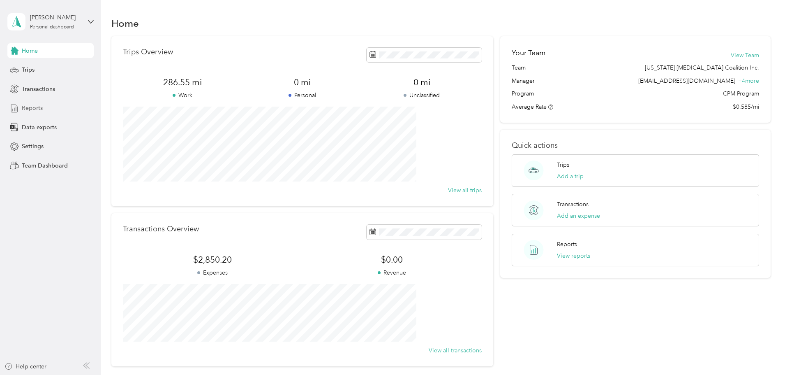
click at [33, 109] on span "Reports" at bounding box center [32, 108] width 21 height 9
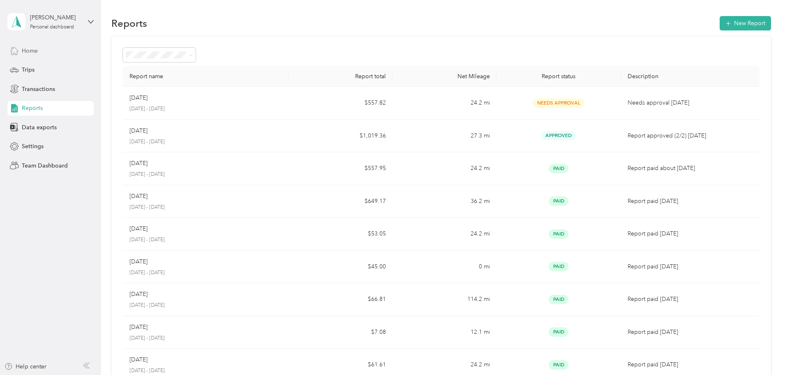
click at [27, 49] on span "Home" at bounding box center [30, 50] width 16 height 9
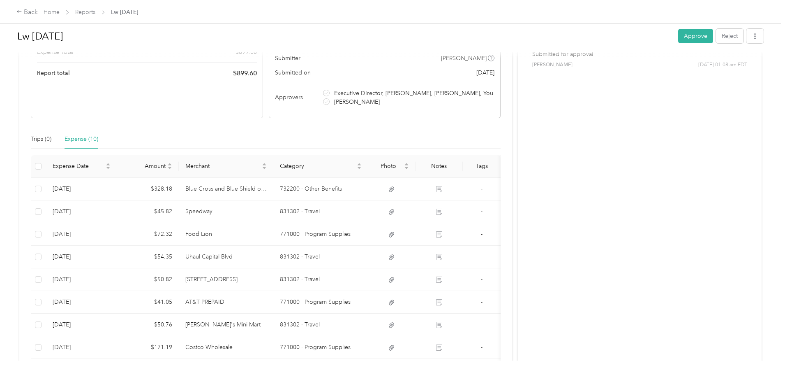
scroll to position [123, 0]
